Goal: Task Accomplishment & Management: Manage account settings

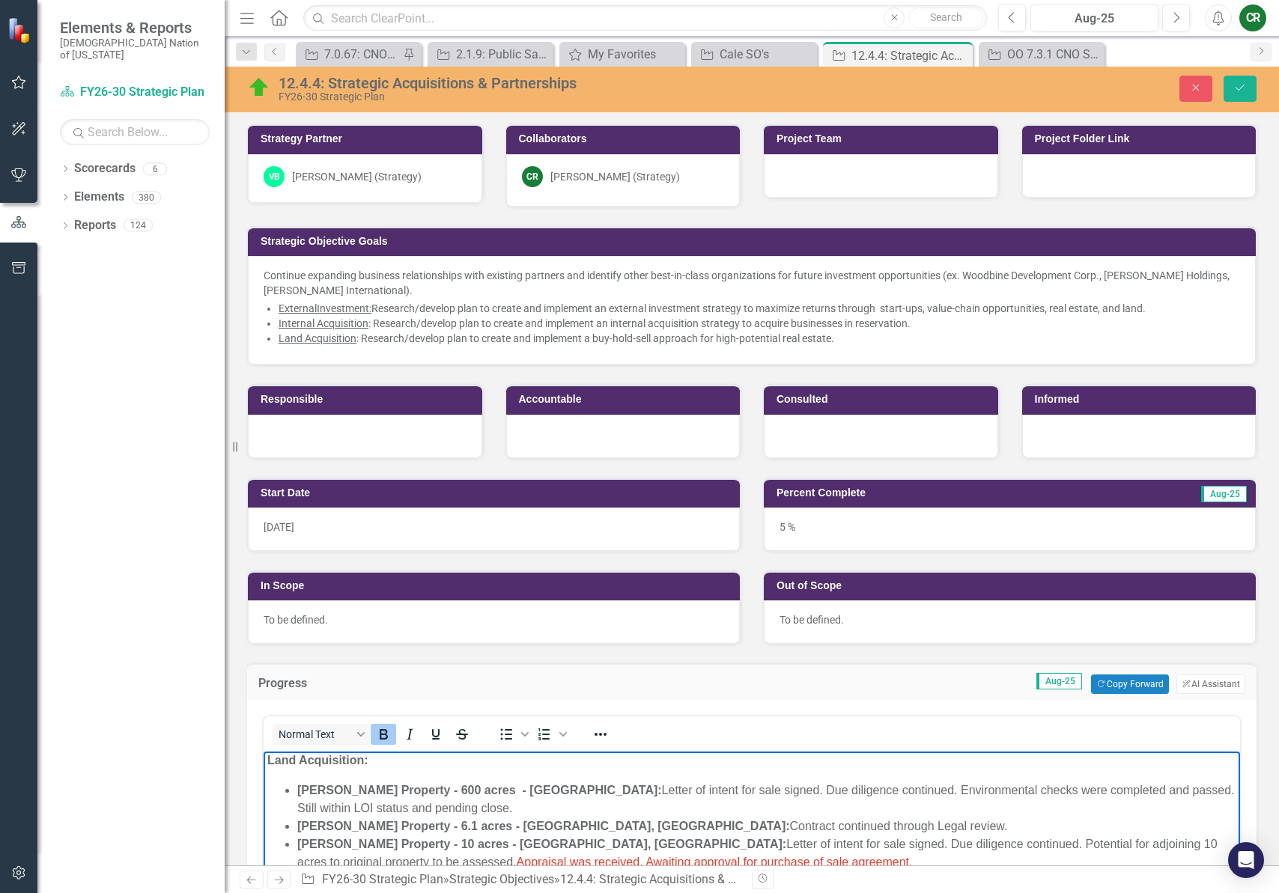
scroll to position [227, 0]
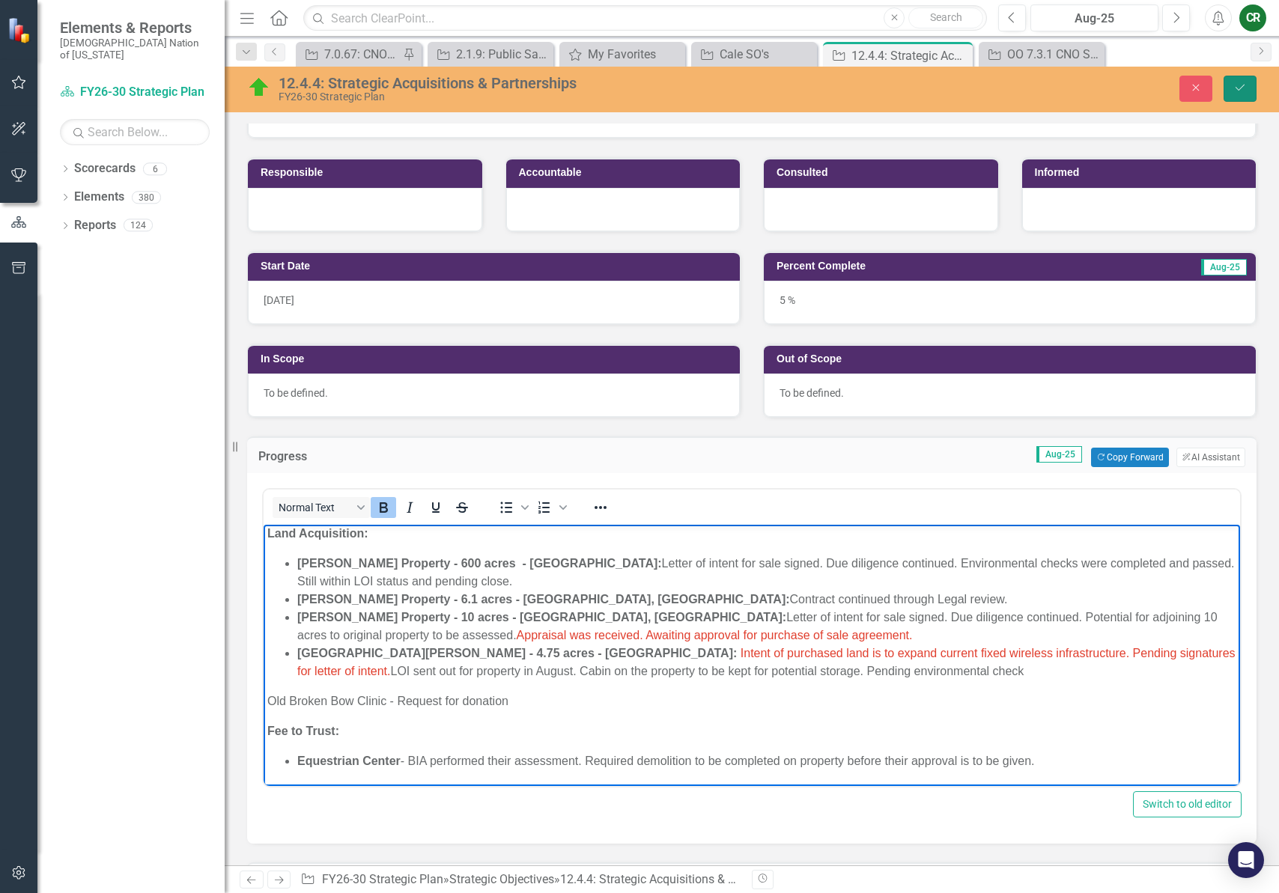
drag, startPoint x: 1247, startPoint y: 97, endPoint x: 1246, endPoint y: 113, distance: 16.5
click at [1247, 97] on button "Save" at bounding box center [1240, 89] width 33 height 26
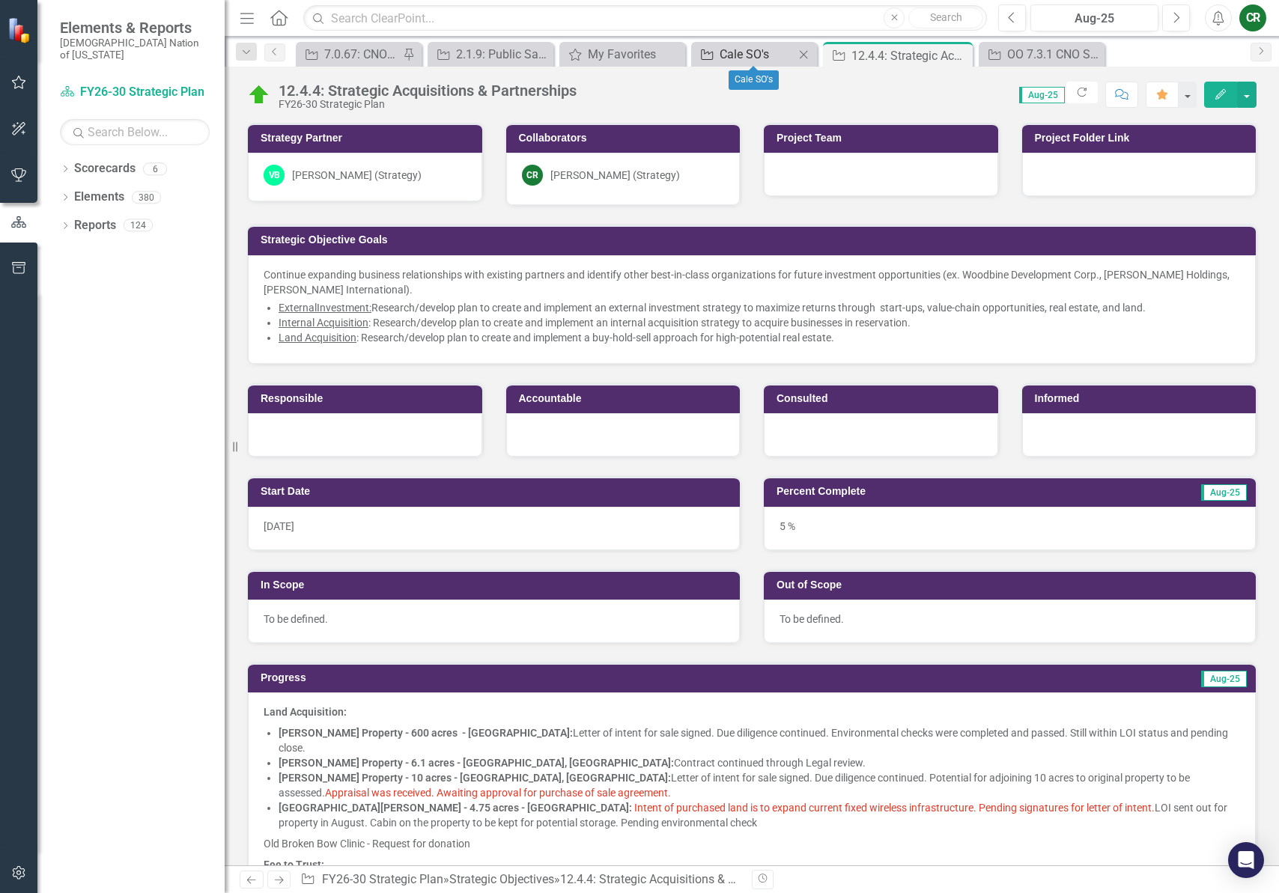
click at [732, 58] on div "Cale SO's" at bounding box center [757, 54] width 75 height 19
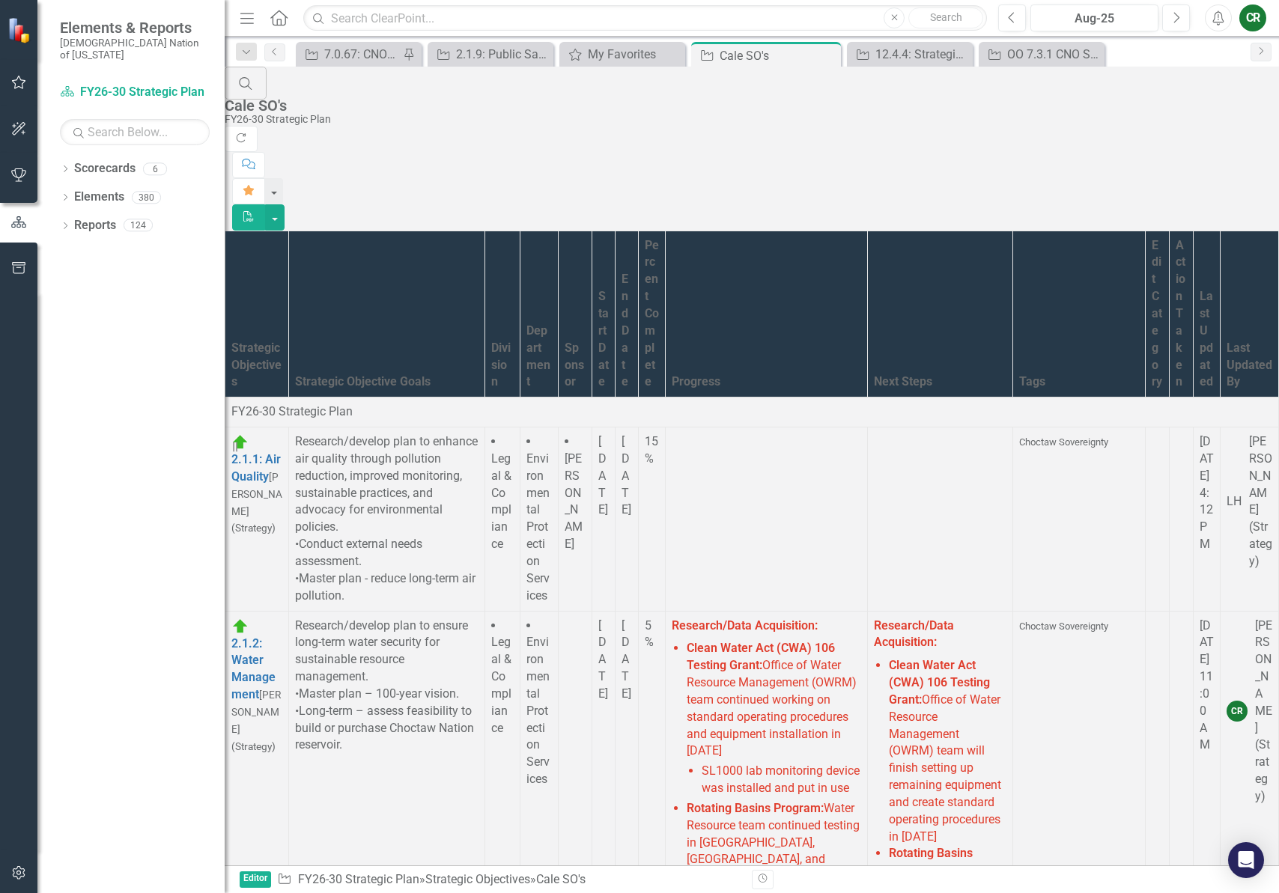
scroll to position [16401, 0]
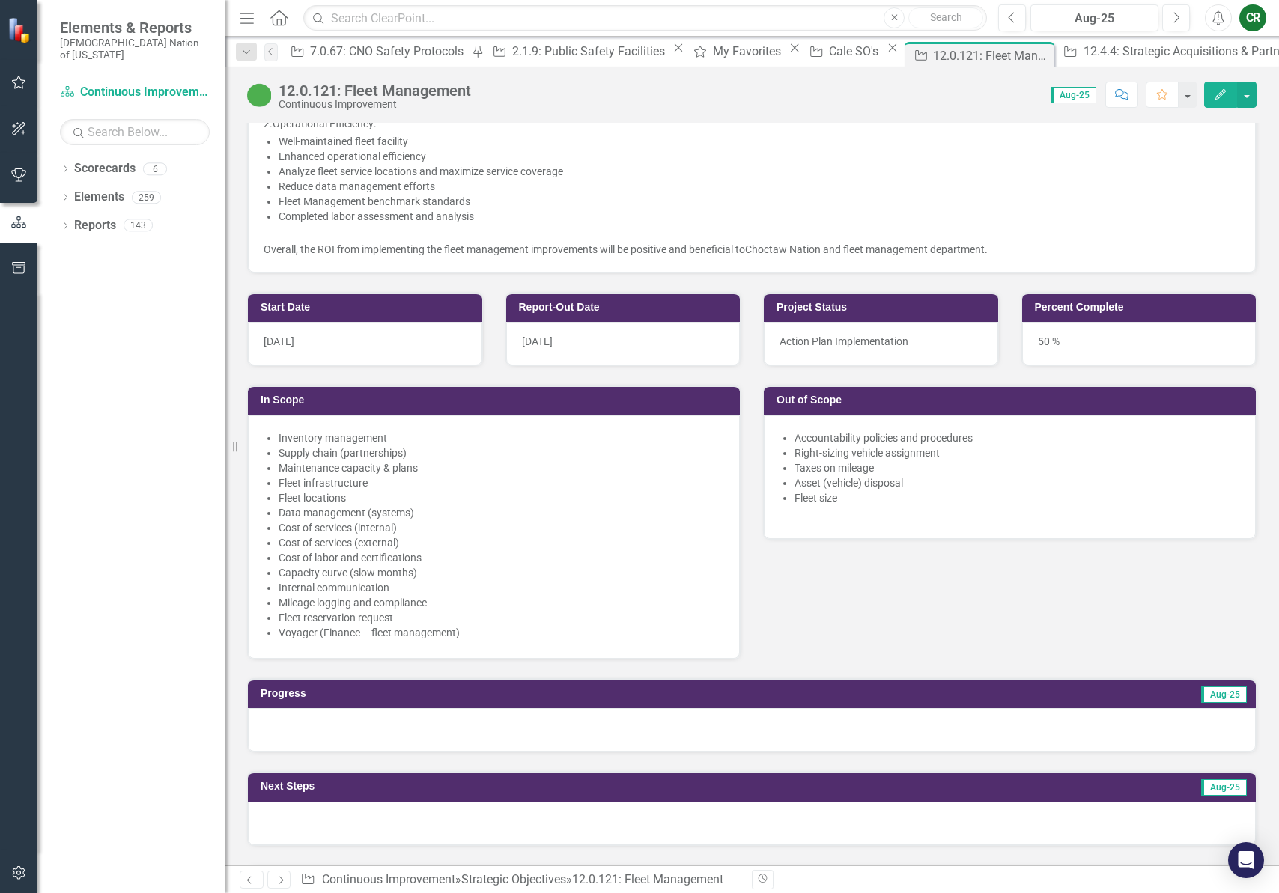
scroll to position [717, 0]
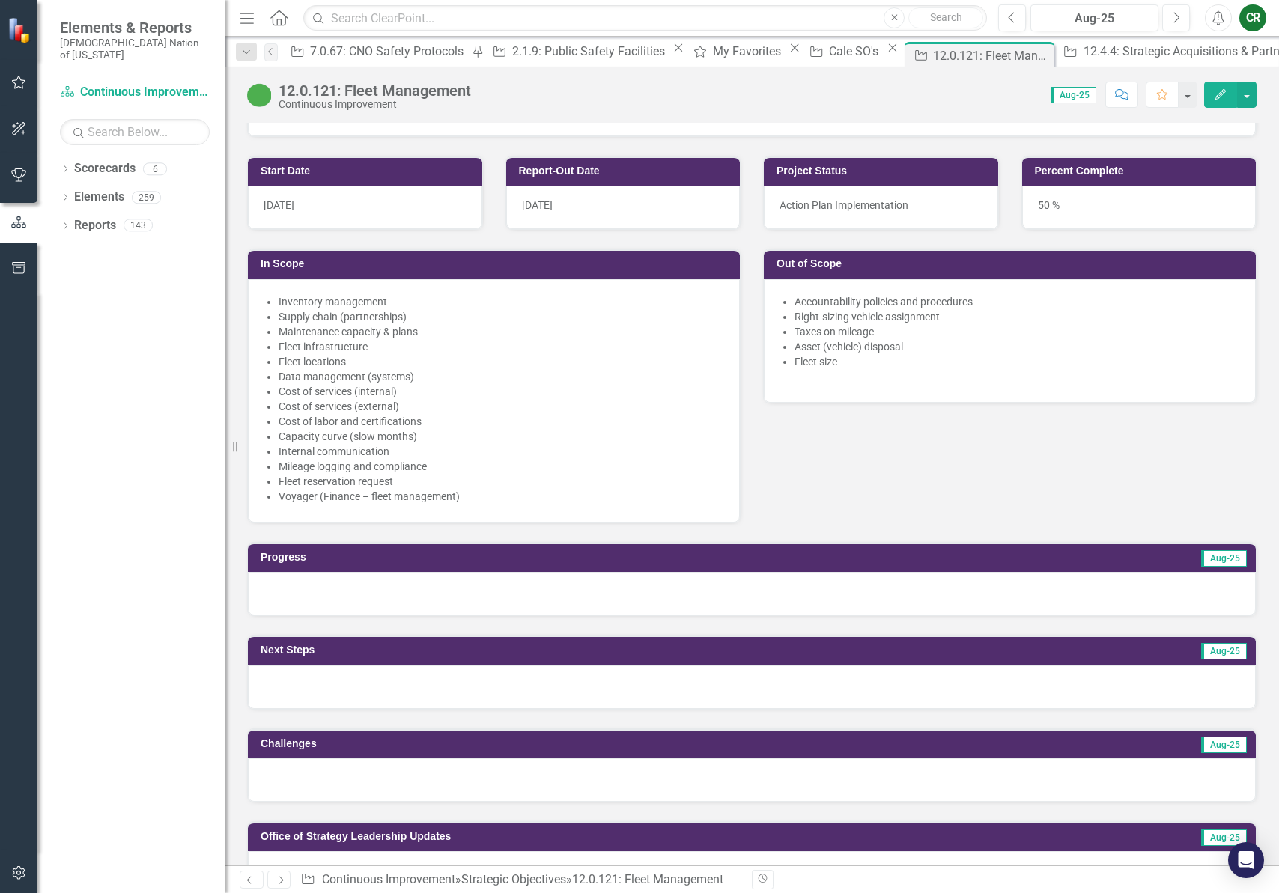
click at [584, 613] on div at bounding box center [752, 593] width 1008 height 43
click at [585, 613] on div at bounding box center [752, 593] width 1008 height 43
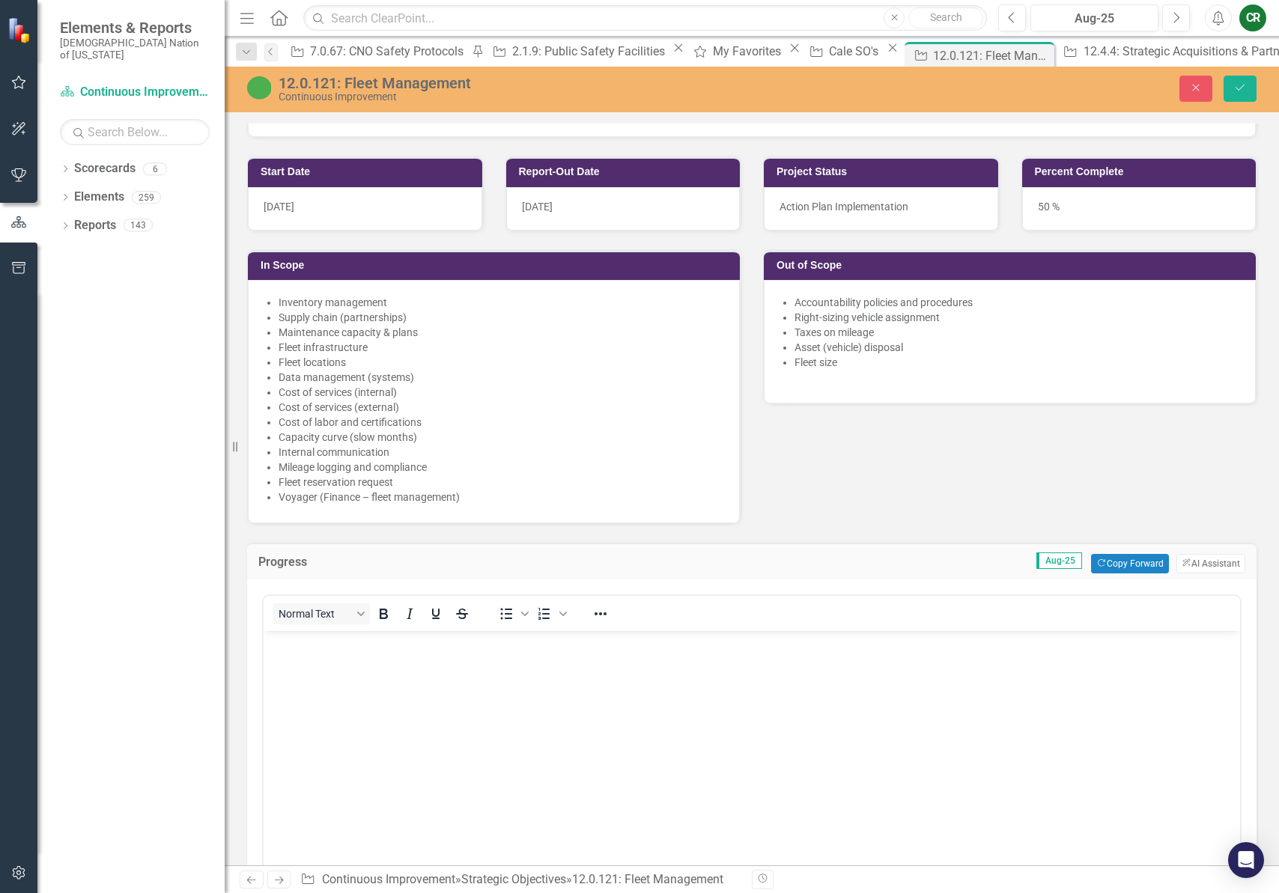
scroll to position [0, 0]
click at [1095, 560] on button "Copy Forward Copy Forward" at bounding box center [1129, 563] width 77 height 19
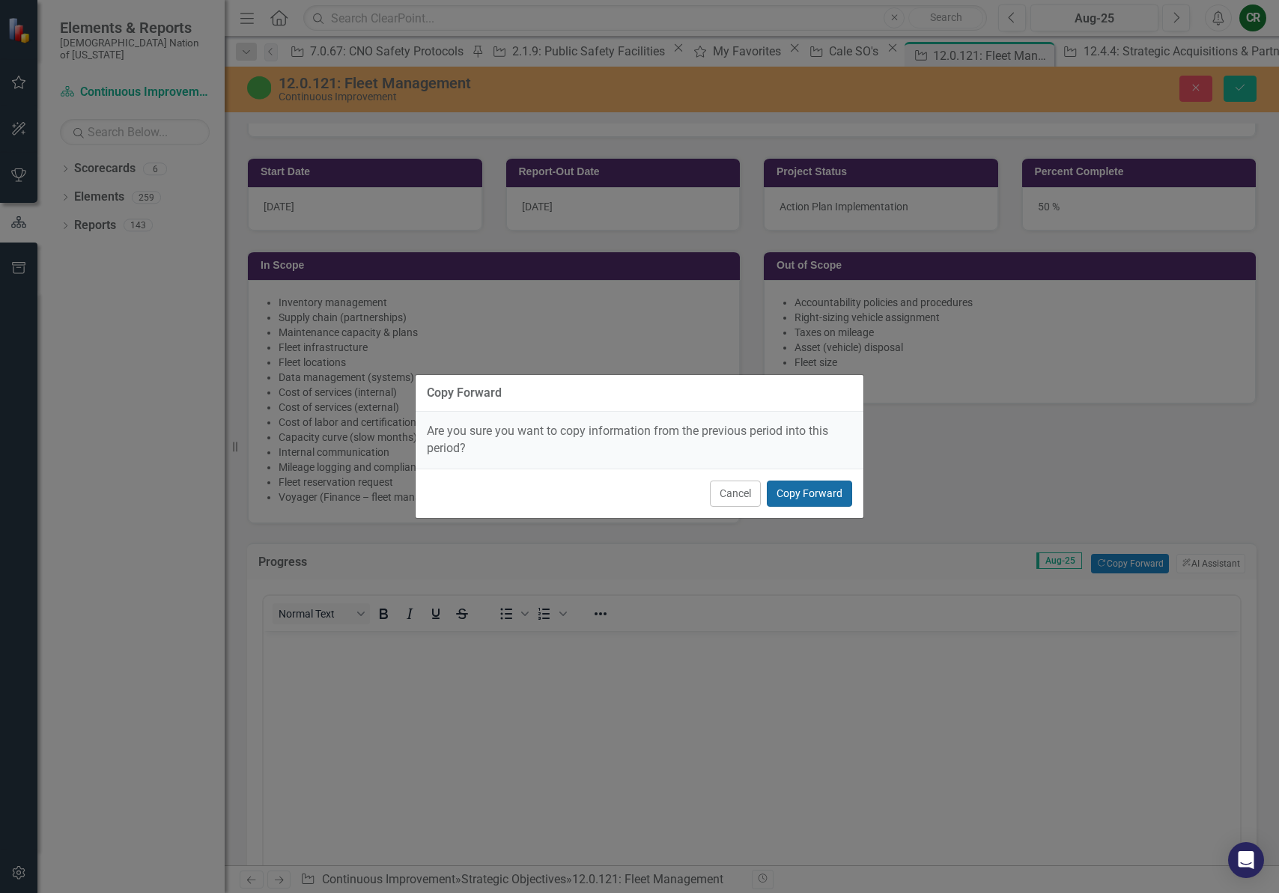
click at [820, 501] on button "Copy Forward" at bounding box center [809, 494] width 85 height 26
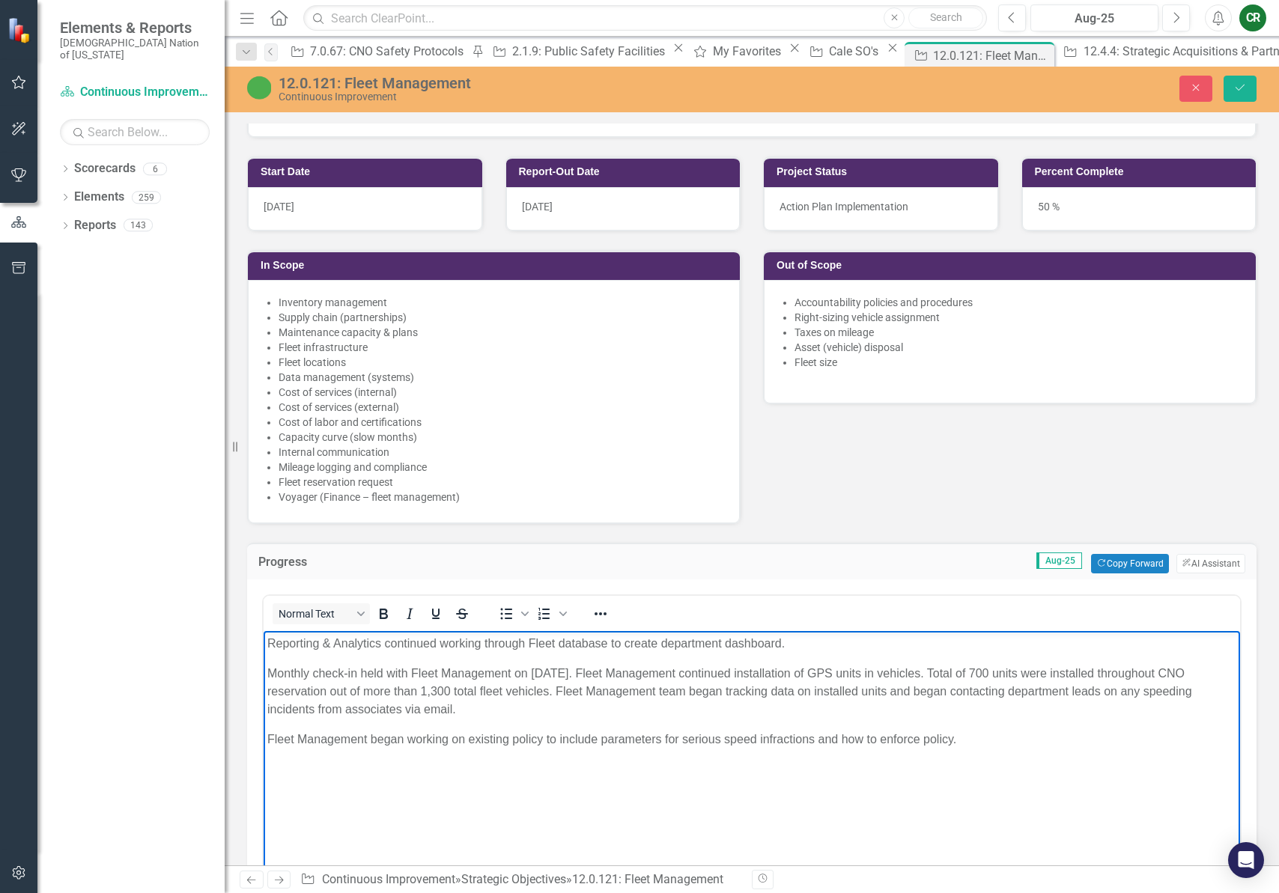
drag, startPoint x: 970, startPoint y: 752, endPoint x: 179, endPoint y: 622, distance: 801.4
click at [264, 631] on html "Reporting & Analytics continued working through Fleet database to create depart…" at bounding box center [752, 743] width 976 height 225
drag, startPoint x: 602, startPoint y: 615, endPoint x: 608, endPoint y: 622, distance: 9.0
click at [602, 615] on icon "Reveal or hide additional toolbar items" at bounding box center [601, 614] width 18 height 18
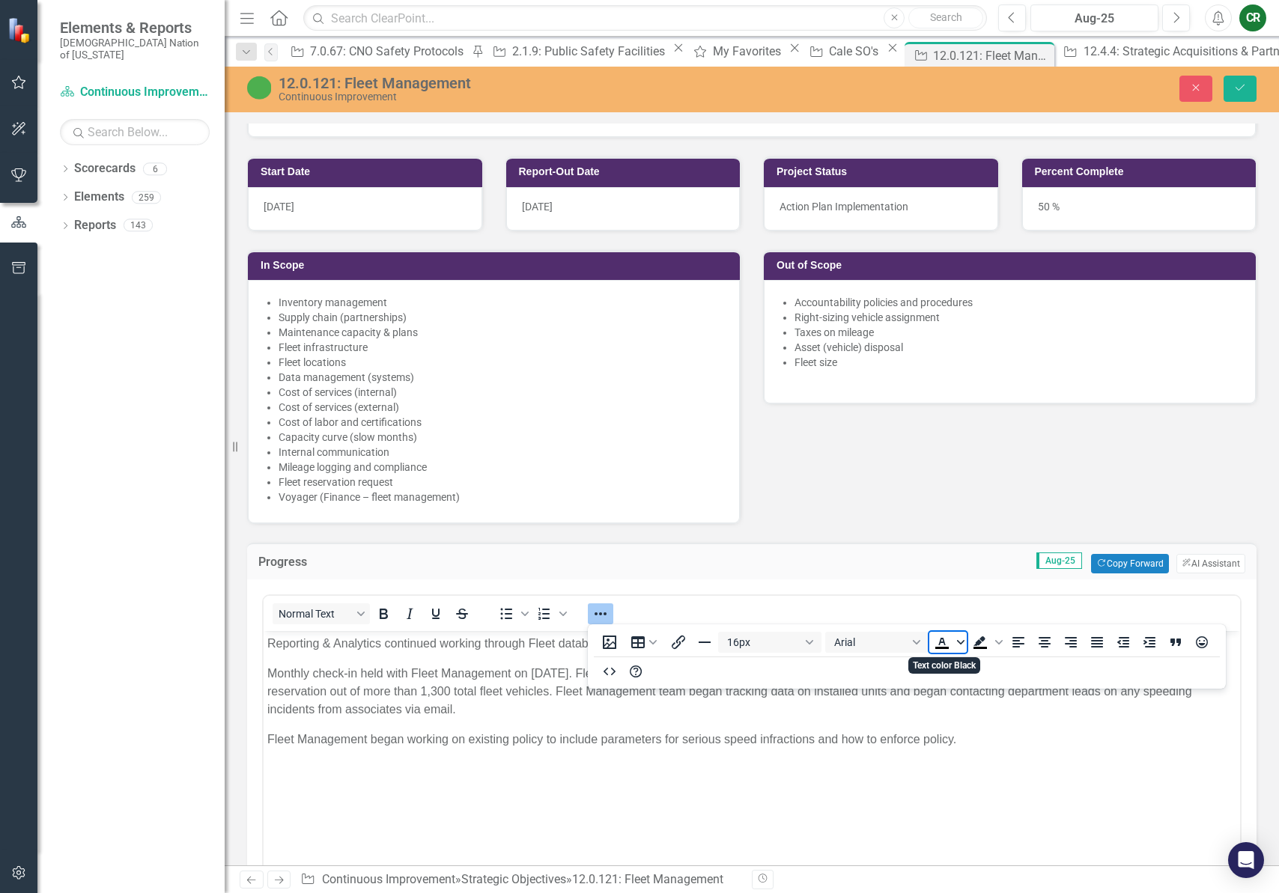
click at [960, 646] on span "Text color Black" at bounding box center [961, 642] width 12 height 21
click at [986, 682] on div "Red" at bounding box center [986, 687] width 18 height 18
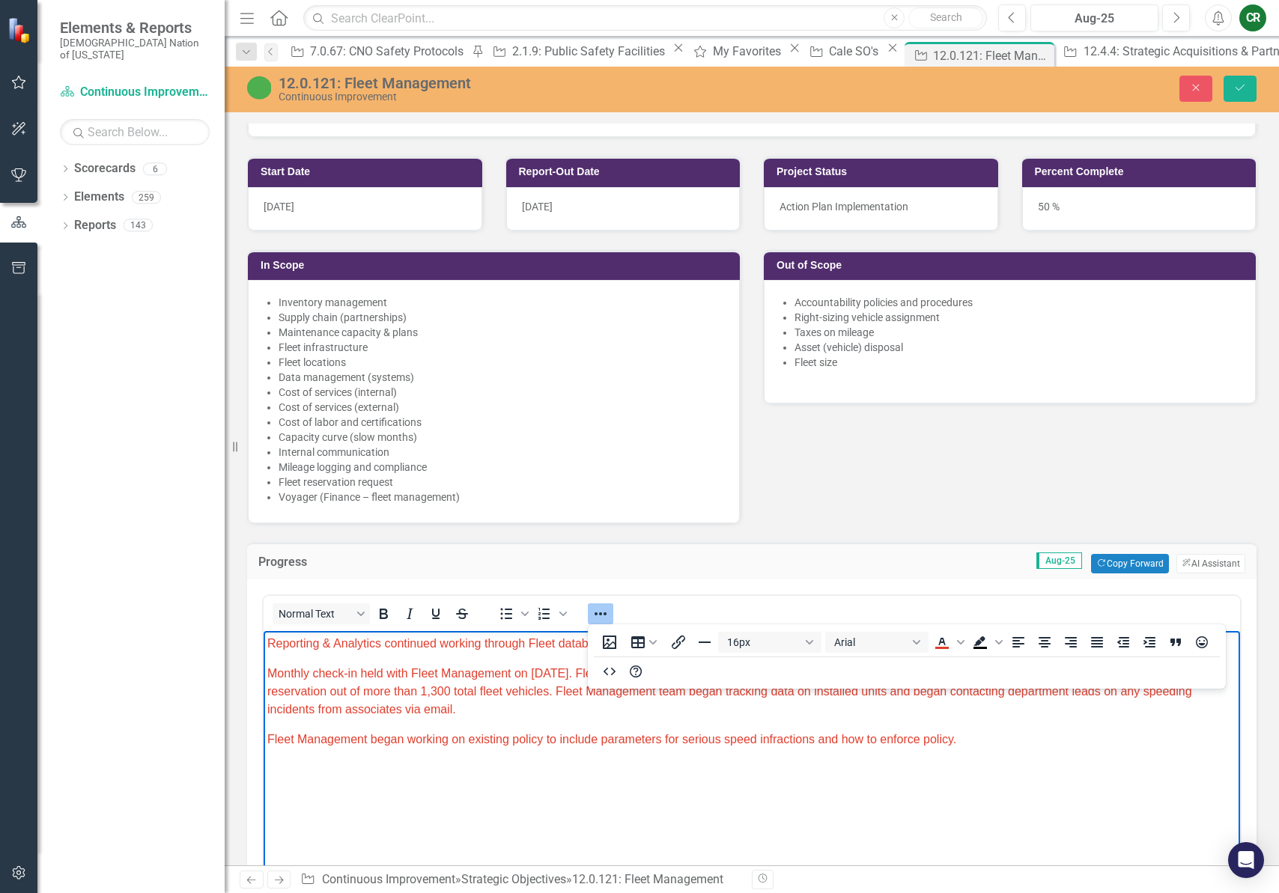
click at [583, 610] on div at bounding box center [600, 613] width 43 height 29
click at [601, 614] on icon "Reveal or hide additional toolbar items" at bounding box center [601, 614] width 12 height 3
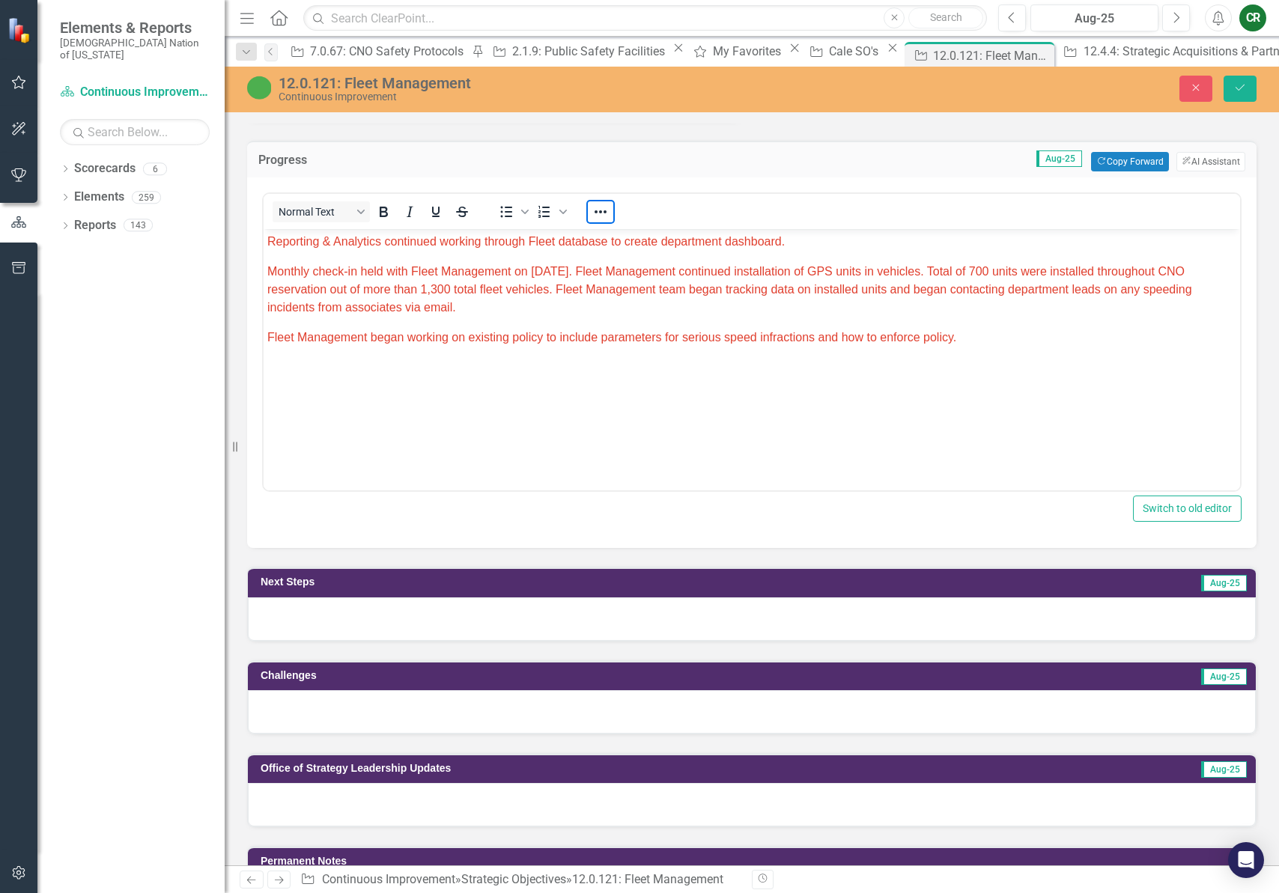
scroll to position [1122, 0]
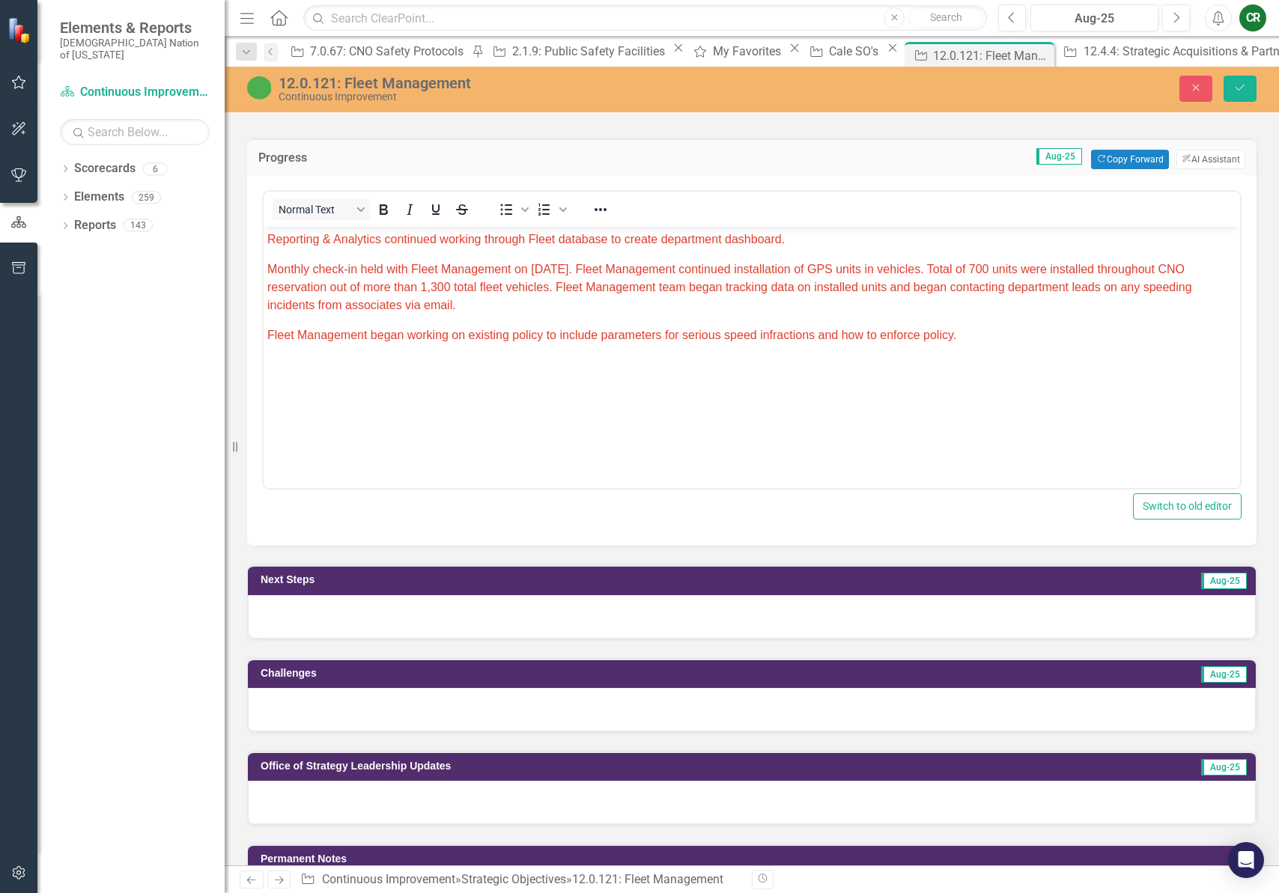
click at [603, 625] on div at bounding box center [752, 616] width 1008 height 43
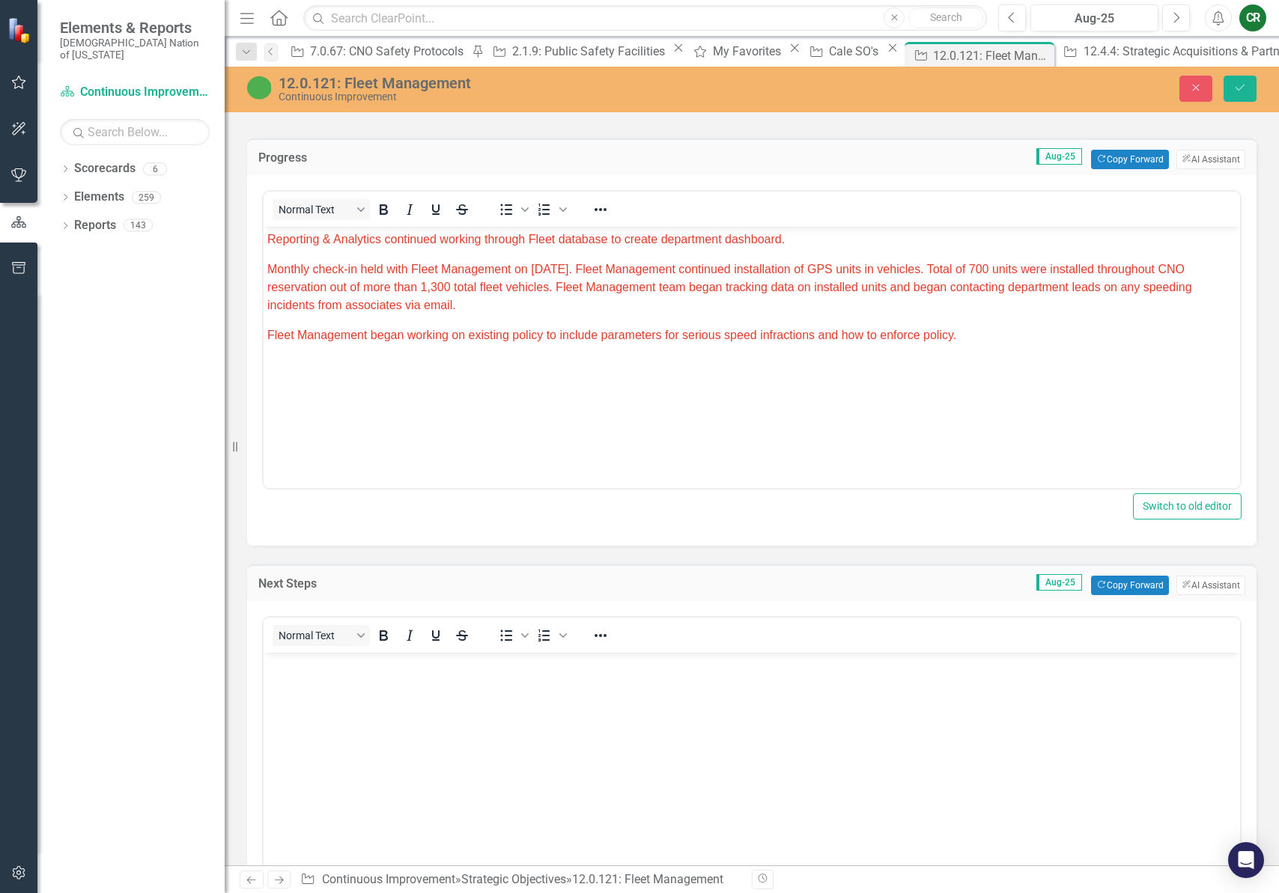
scroll to position [0, 0]
click at [1124, 591] on button "Copy Forward Copy Forward" at bounding box center [1129, 585] width 77 height 19
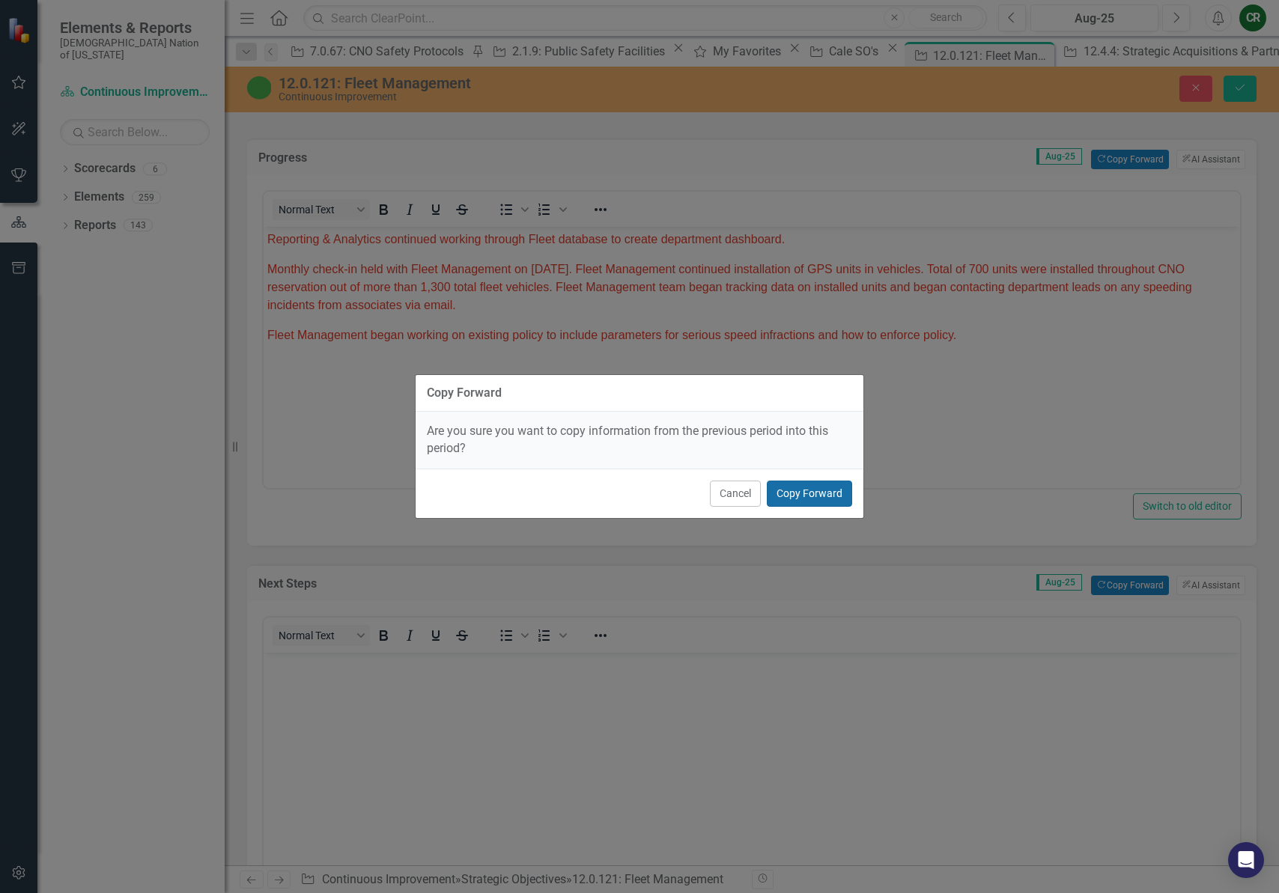
click at [808, 493] on button "Copy Forward" at bounding box center [809, 494] width 85 height 26
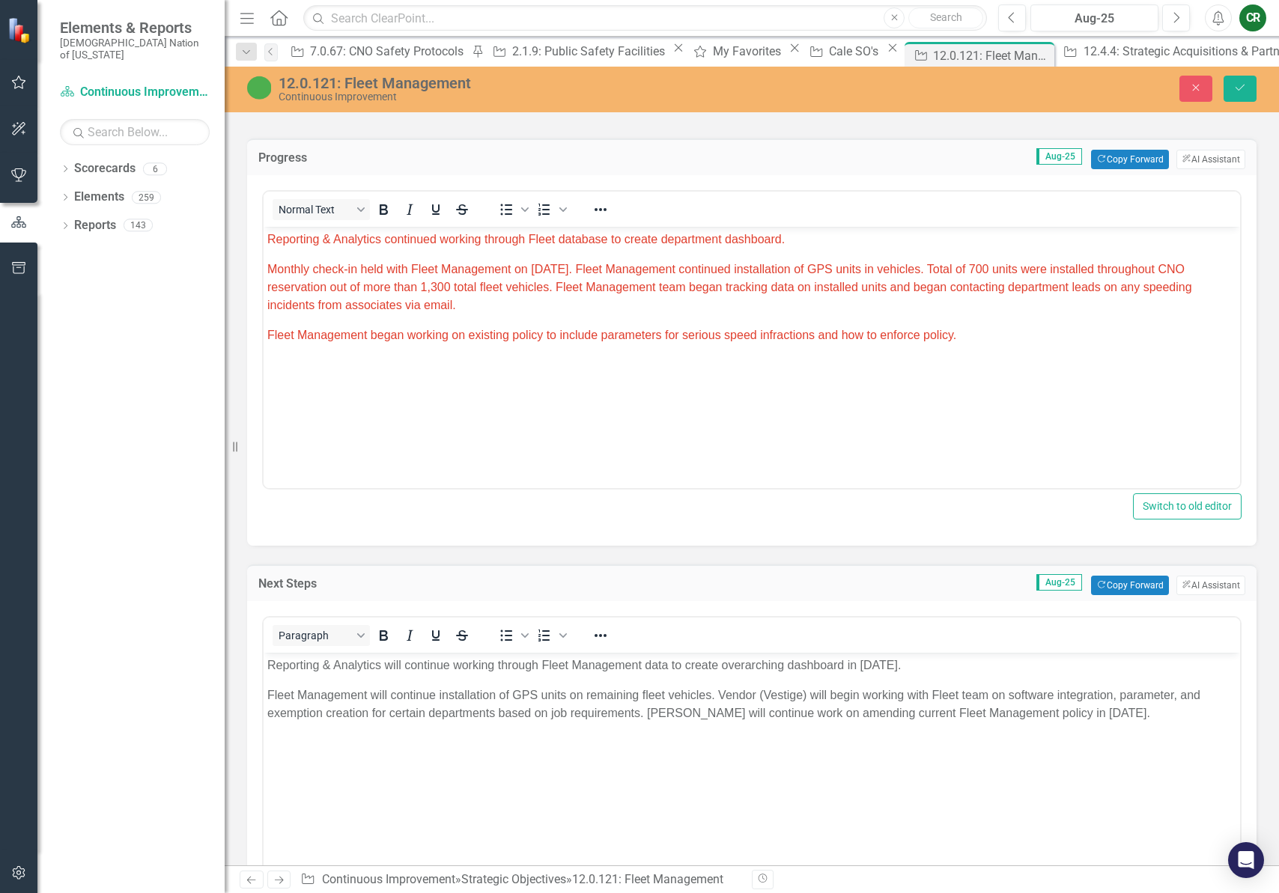
click at [906, 688] on p "Fleet Management will continue installation of GPS units on remaining fleet veh…" at bounding box center [751, 705] width 969 height 36
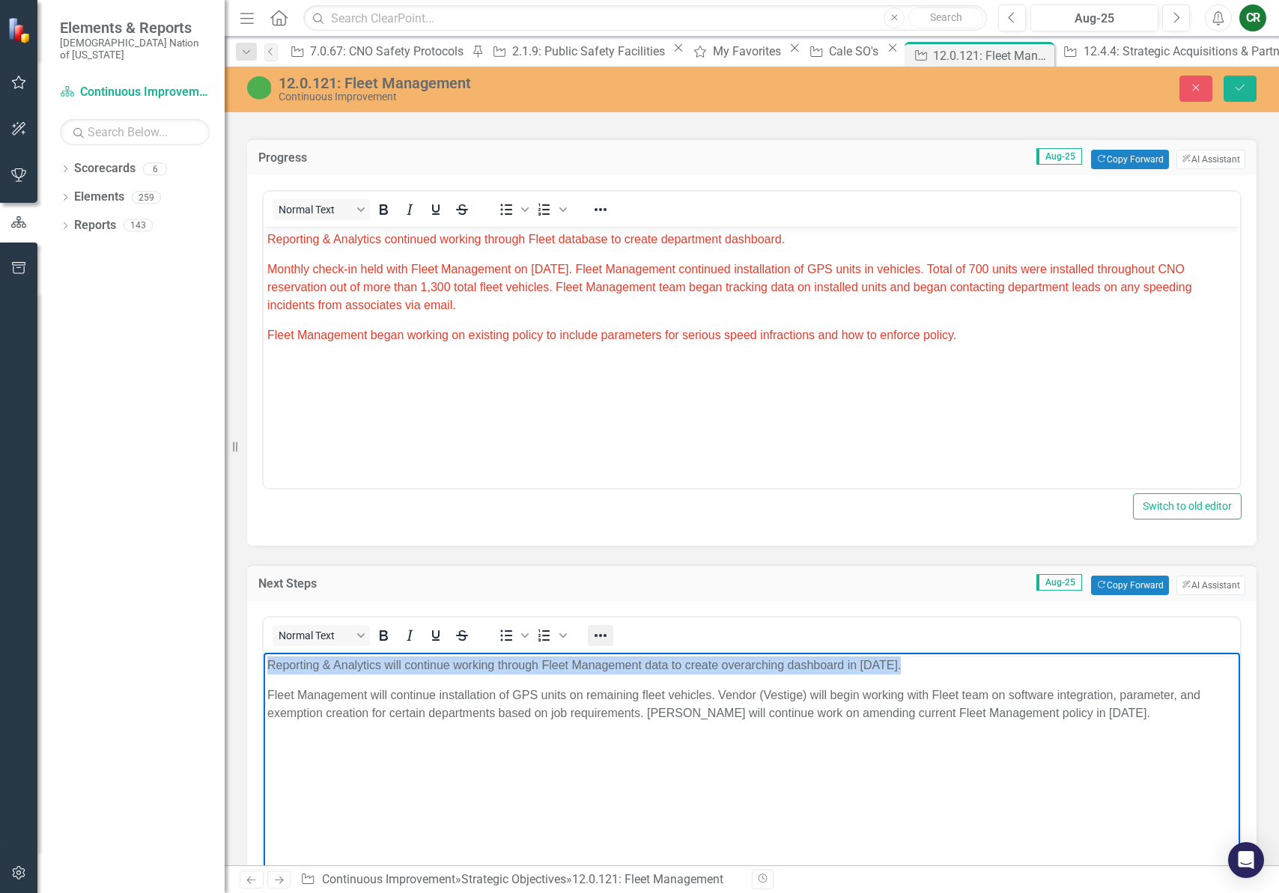
click at [598, 638] on icon "Reveal or hide additional toolbar items" at bounding box center [601, 636] width 18 height 18
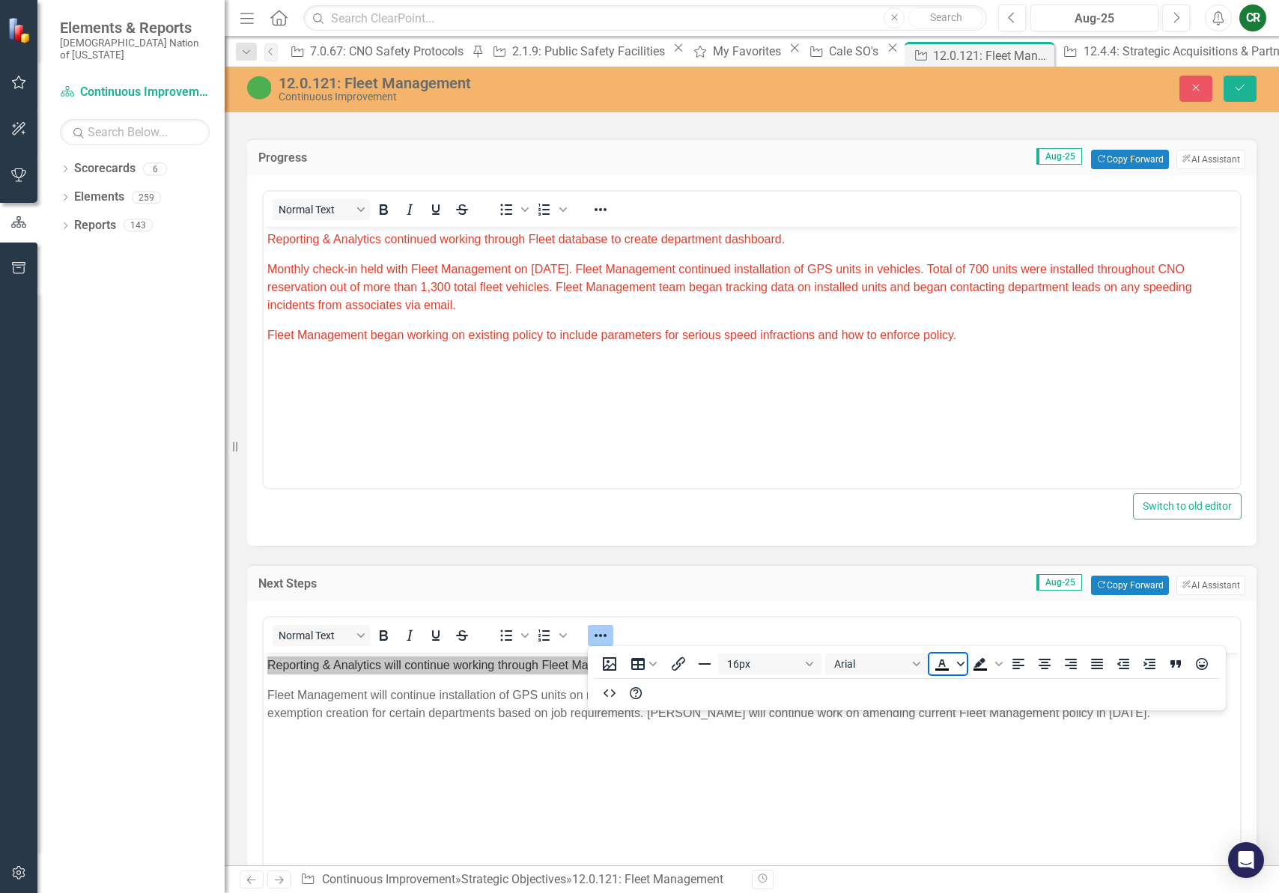
click at [957, 663] on icon "Text color Black" at bounding box center [960, 663] width 7 height 7
click at [980, 708] on div "Red" at bounding box center [986, 709] width 18 height 18
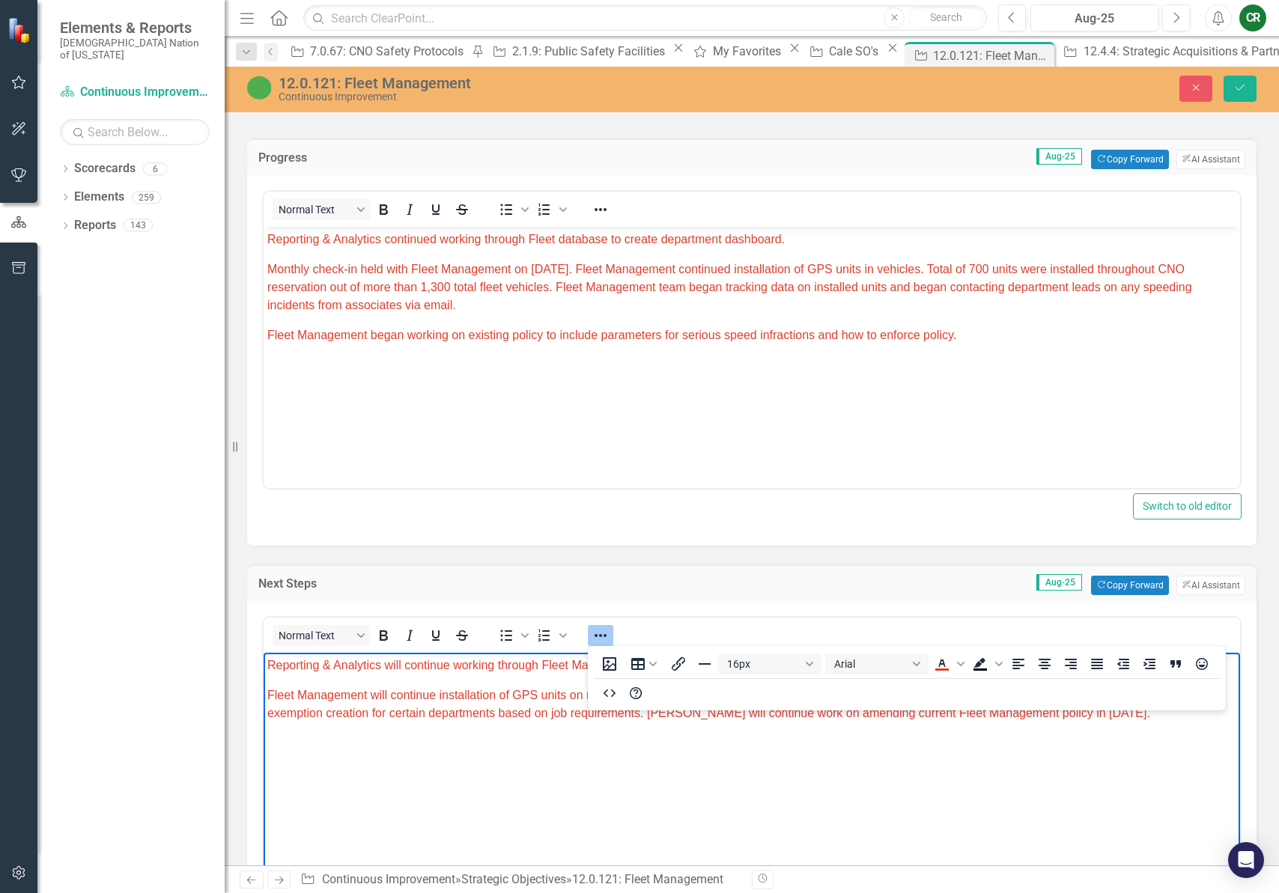
click at [905, 747] on body "Reporting & Analytics will continue working through Fleet Management data to cr…" at bounding box center [752, 765] width 976 height 225
click at [601, 637] on icon "Reveal or hide additional toolbar items" at bounding box center [601, 636] width 18 height 18
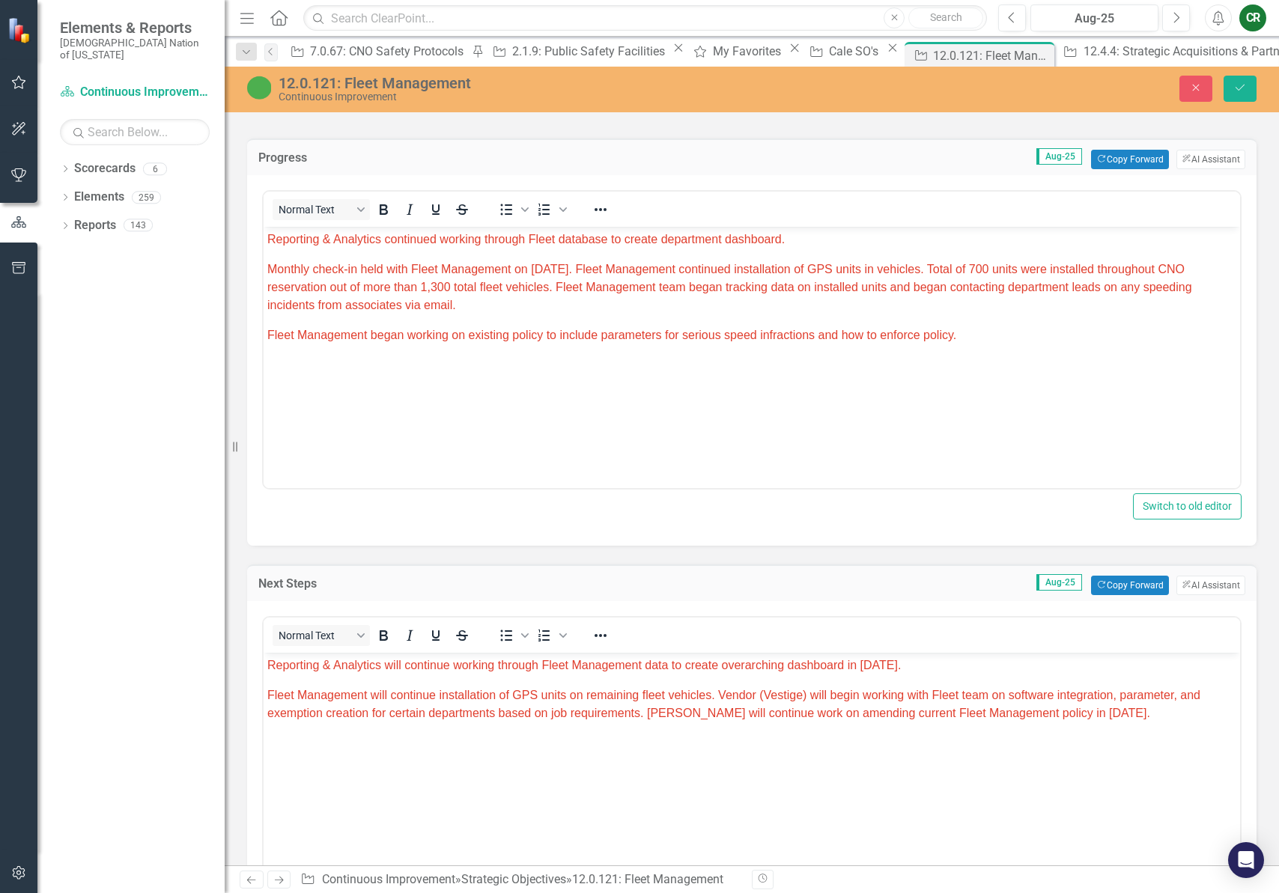
click at [603, 445] on body "Reporting & Analytics continued working through Fleet database to create depart…" at bounding box center [752, 339] width 976 height 225
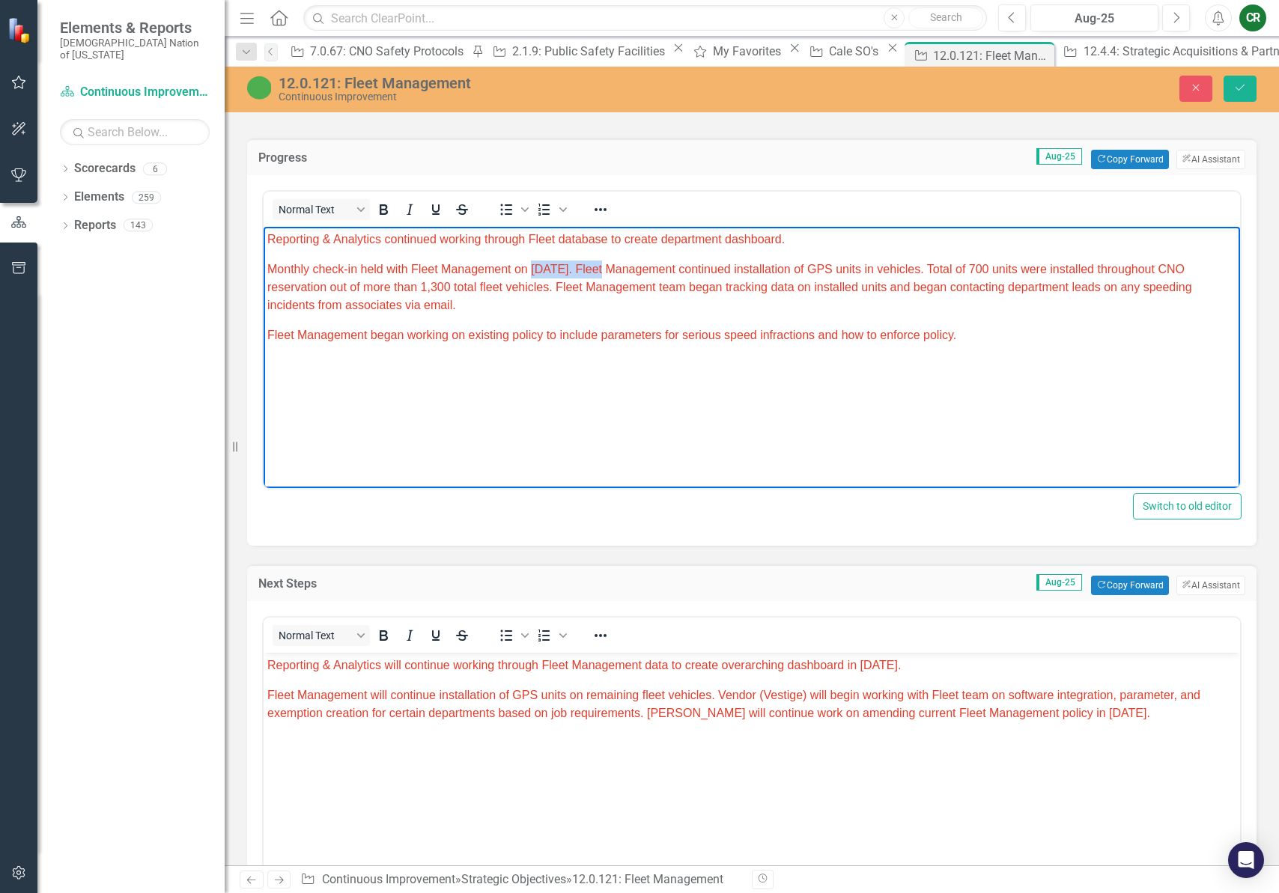
drag, startPoint x: 604, startPoint y: 273, endPoint x: 530, endPoint y: 268, distance: 73.5
click at [530, 268] on span "Monthly check-in held with Fleet Management on [DATE]. Fleet Management continu…" at bounding box center [729, 287] width 925 height 49
drag, startPoint x: 269, startPoint y: 270, endPoint x: 621, endPoint y: 273, distance: 352.0
click at [621, 273] on span "Monthly check-in held with Fleet Management on [DATE]. Fleet Management continu…" at bounding box center [729, 287] width 925 height 49
click at [601, 212] on icon "Reveal or hide additional toolbar items" at bounding box center [601, 210] width 18 height 18
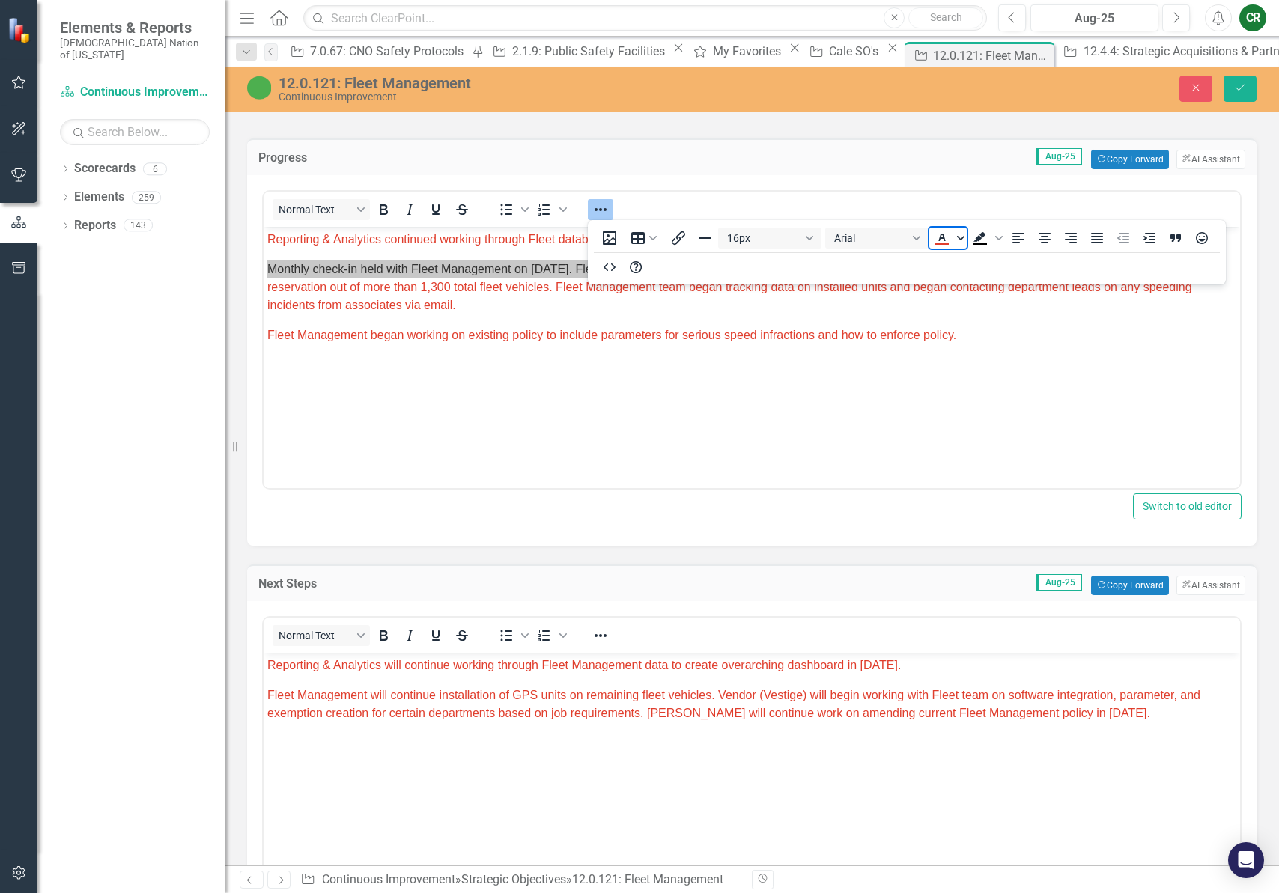
click at [962, 242] on span "Text color Red" at bounding box center [961, 238] width 12 height 21
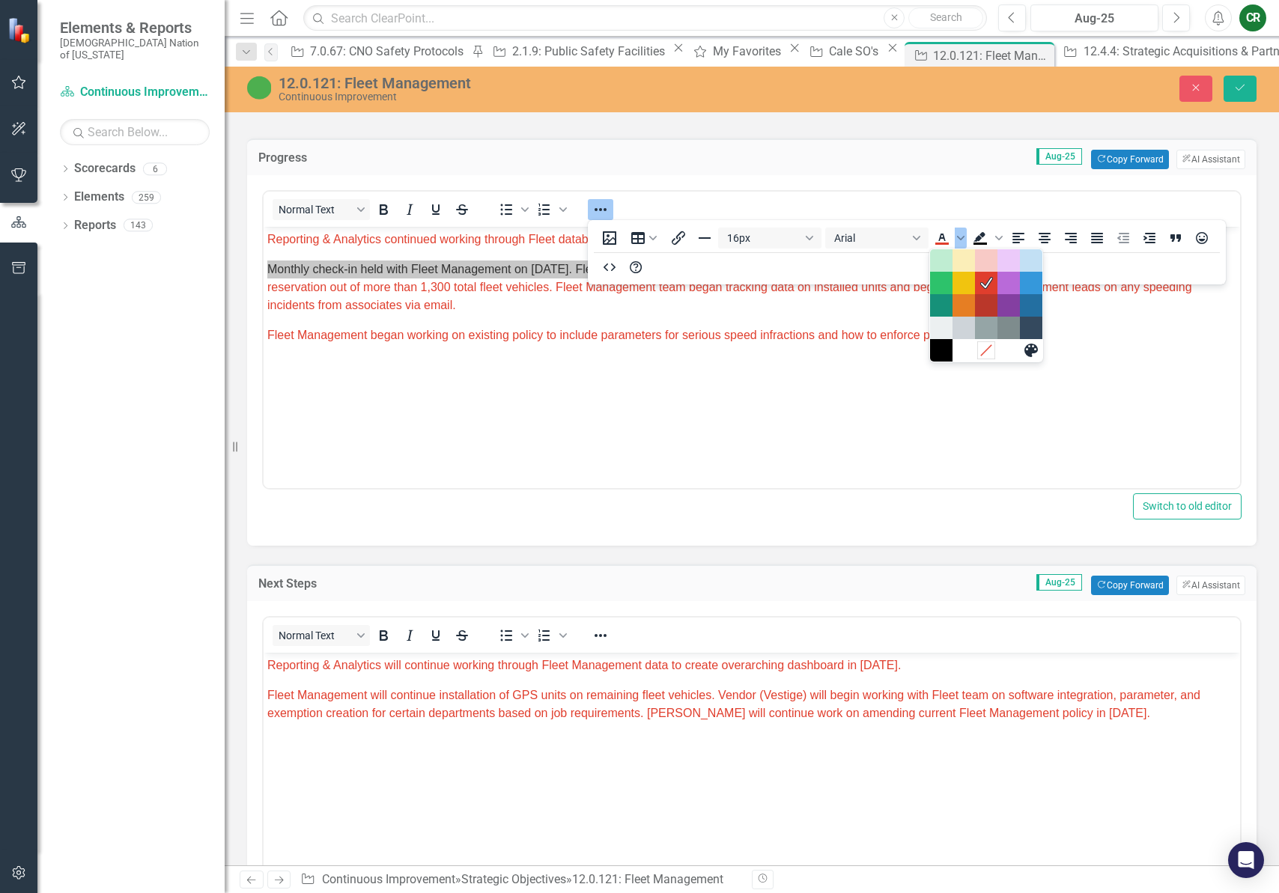
click at [979, 350] on icon "Remove color" at bounding box center [986, 351] width 14 height 14
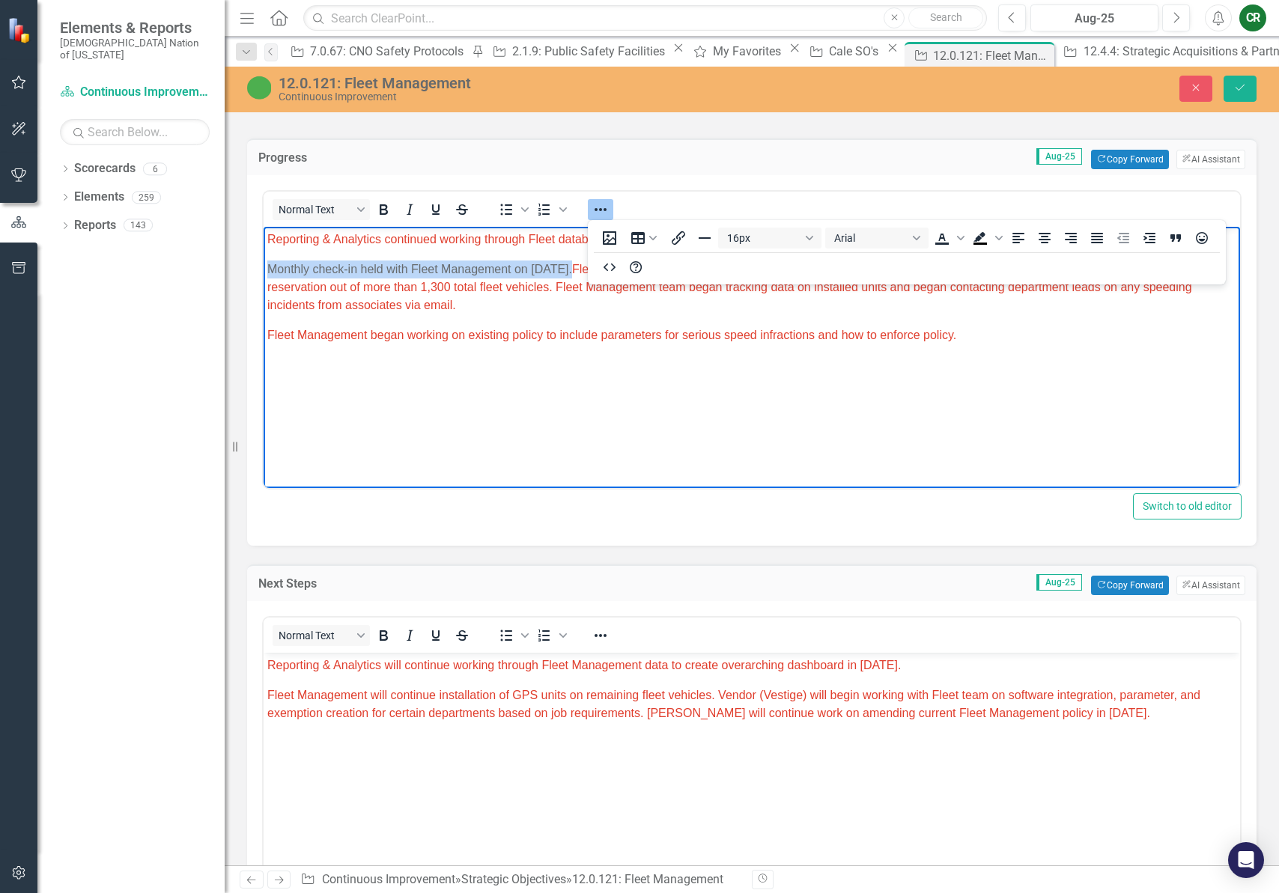
click at [604, 210] on icon "Reveal or hide additional toolbar items" at bounding box center [601, 210] width 18 height 18
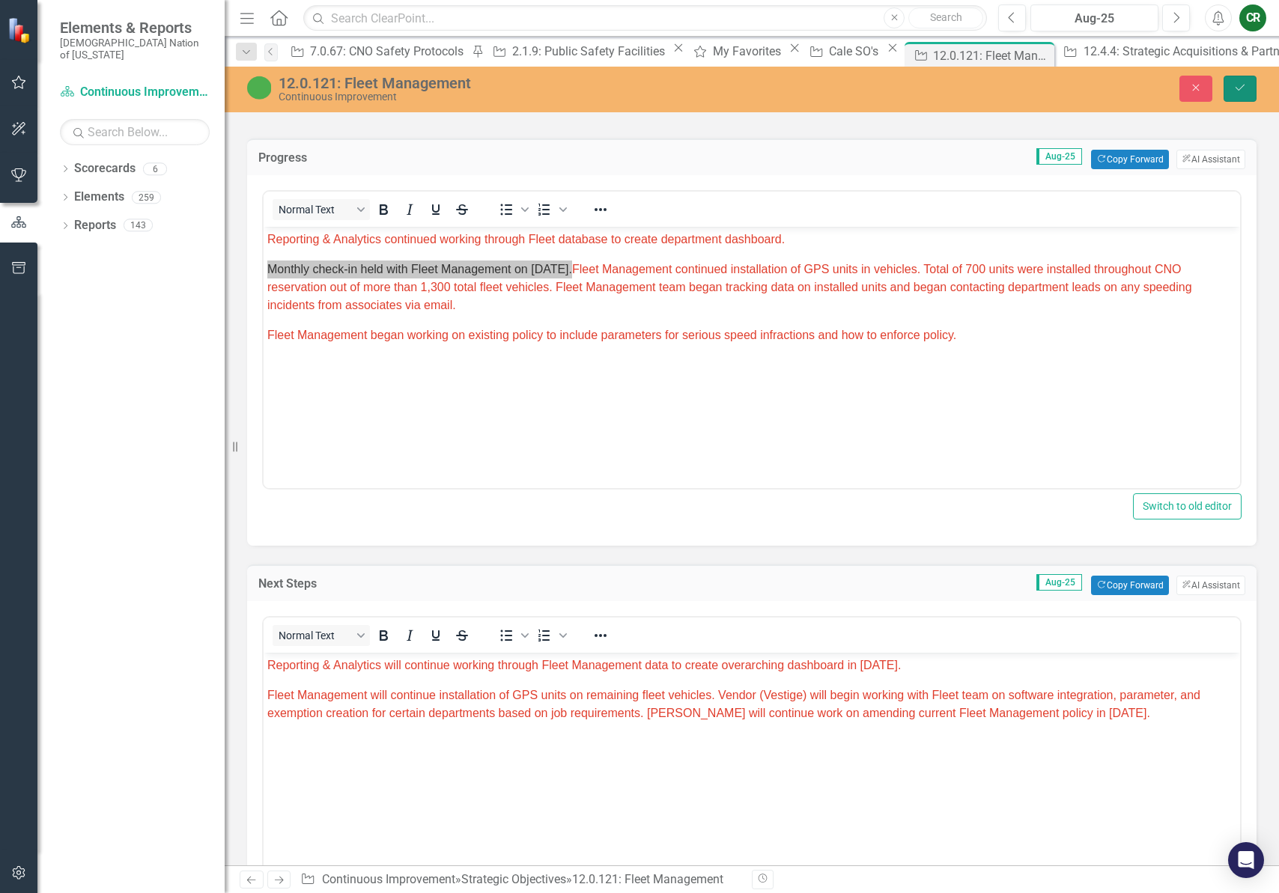
click at [1237, 89] on icon "submit" at bounding box center [1240, 88] width 9 height 6
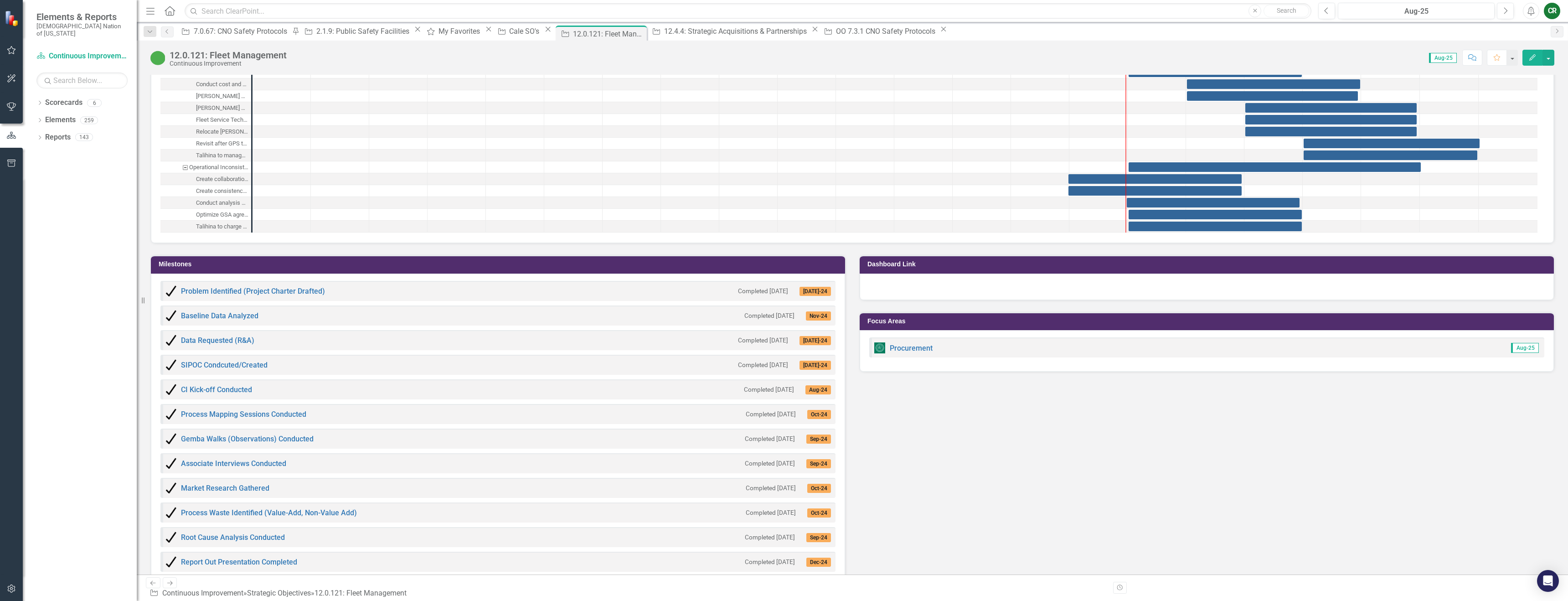
scroll to position [2331, 0]
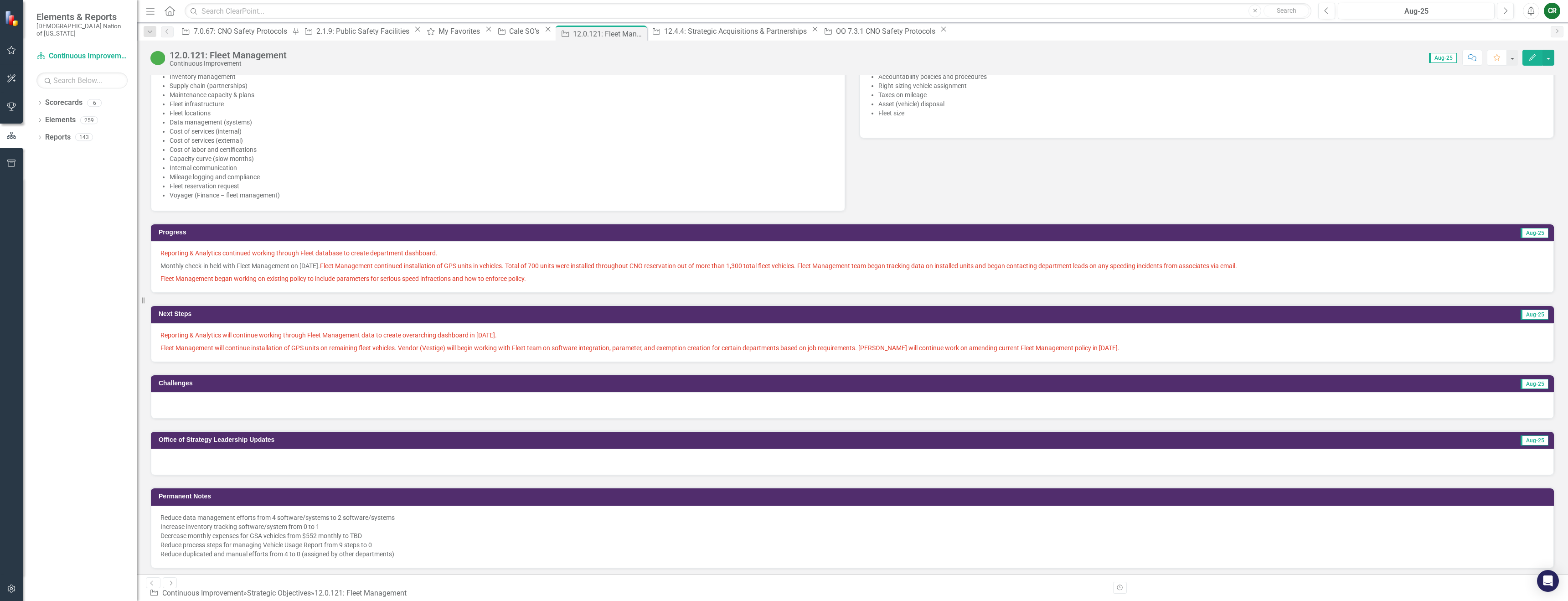
scroll to position [533, 0]
